Goal: Find specific page/section: Find specific page/section

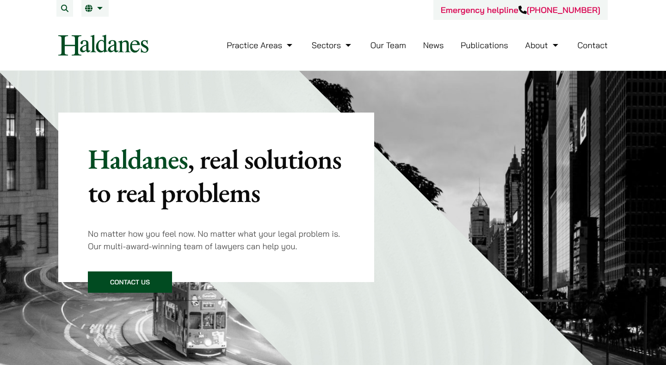
click at [388, 44] on link "Our Team" at bounding box center [389, 45] width 36 height 11
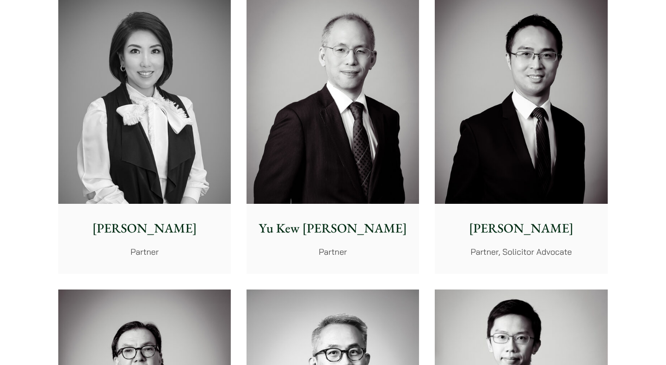
scroll to position [884, 0]
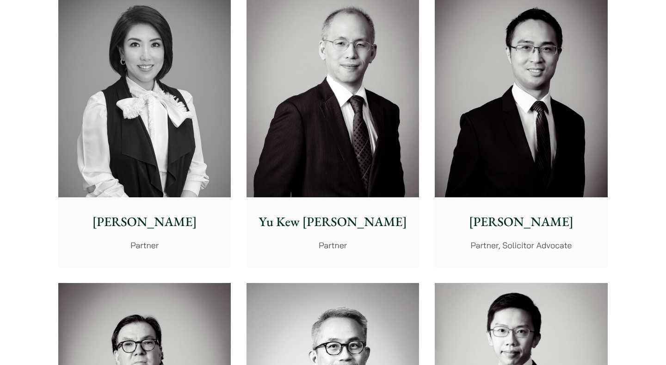
click at [496, 155] on img at bounding box center [521, 89] width 173 height 216
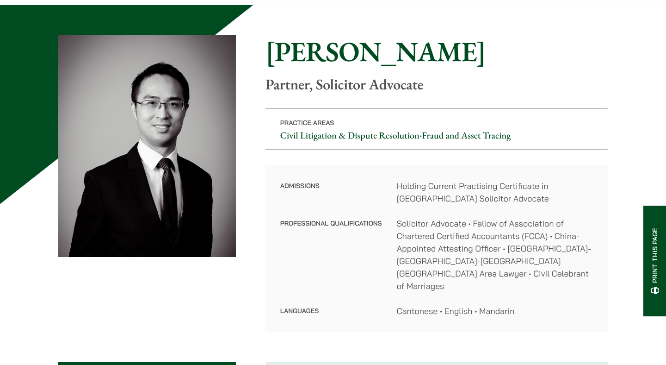
scroll to position [63, 0]
